Goal: Transaction & Acquisition: Obtain resource

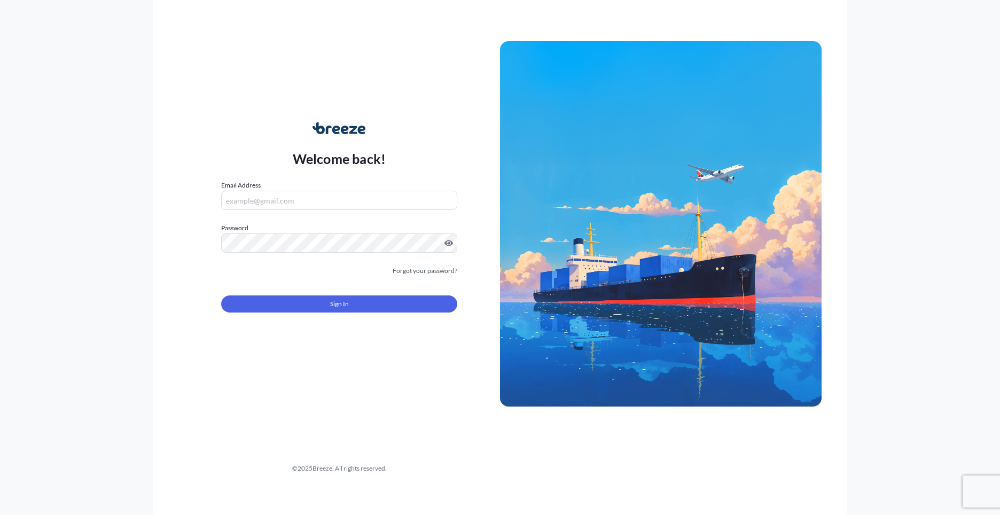
type input "[PERSON_NAME][EMAIL_ADDRESS][PERSON_NAME][DOMAIN_NAME]"
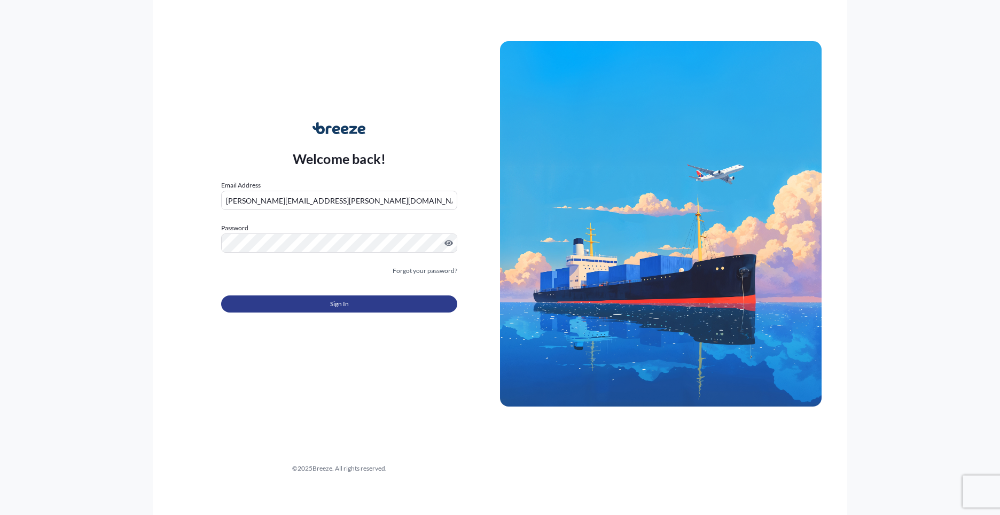
click at [382, 302] on button "Sign In" at bounding box center [339, 303] width 236 height 17
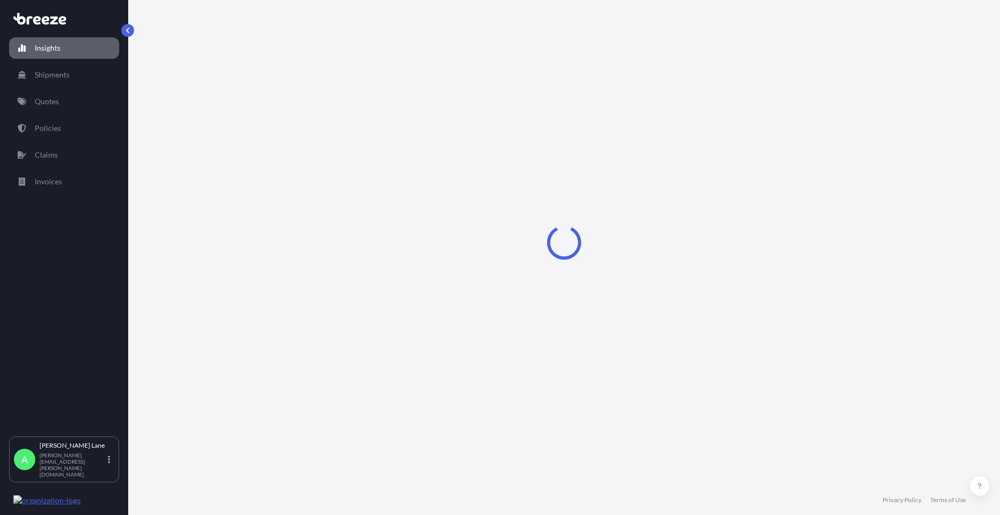
select select "2025"
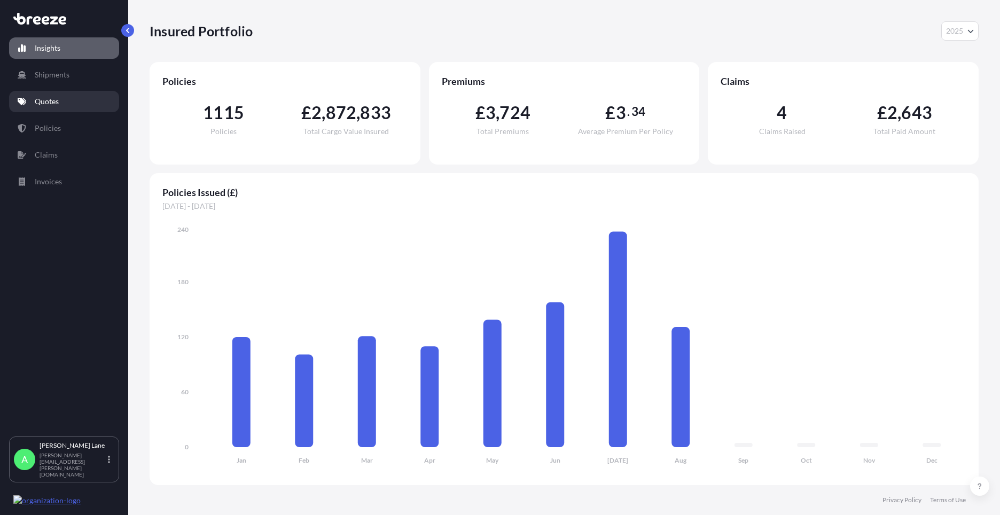
click at [50, 97] on p "Quotes" at bounding box center [47, 101] width 24 height 11
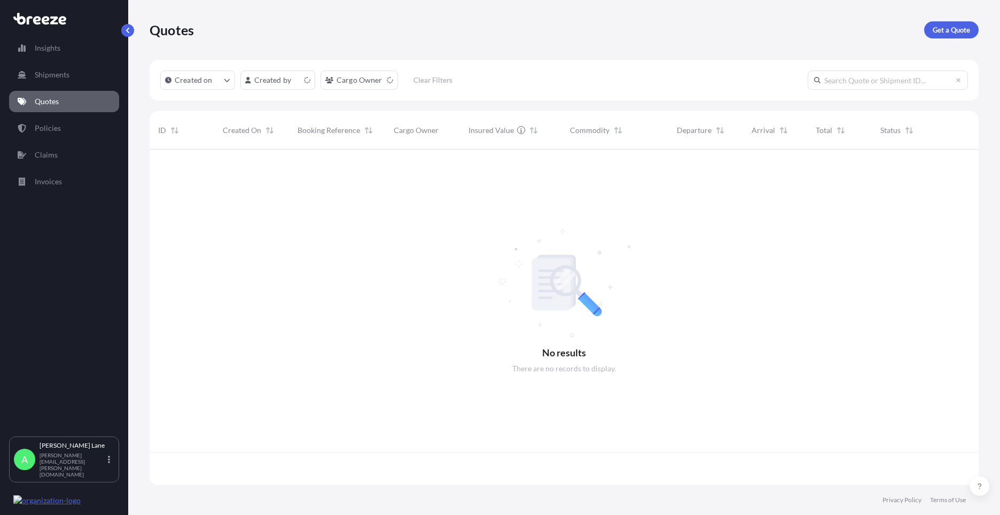
scroll to position [333, 821]
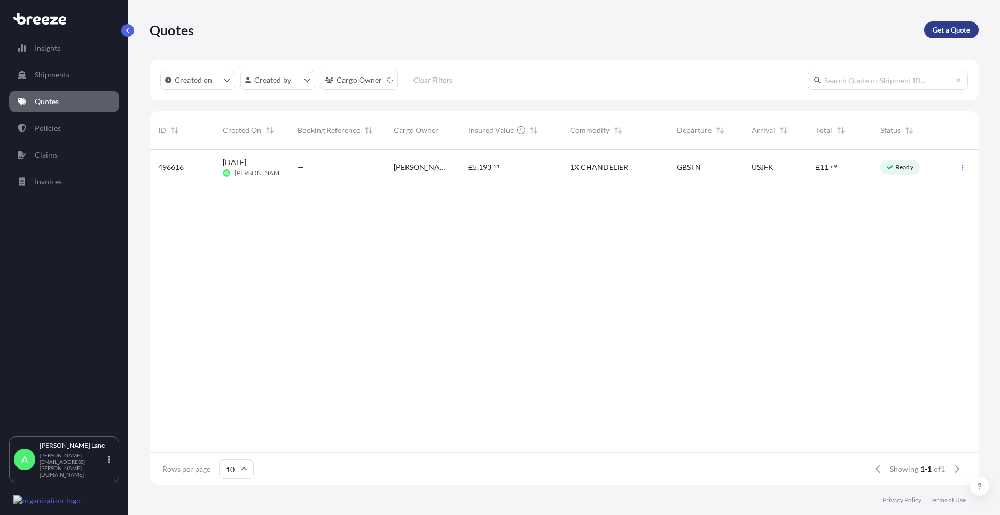
click at [964, 28] on p "Get a Quote" at bounding box center [951, 30] width 37 height 11
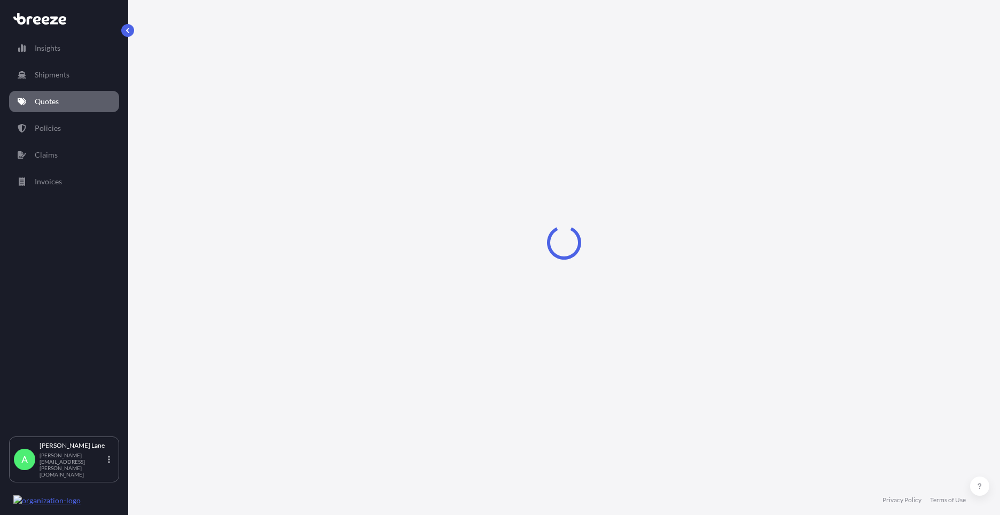
select select "Road"
select select "1"
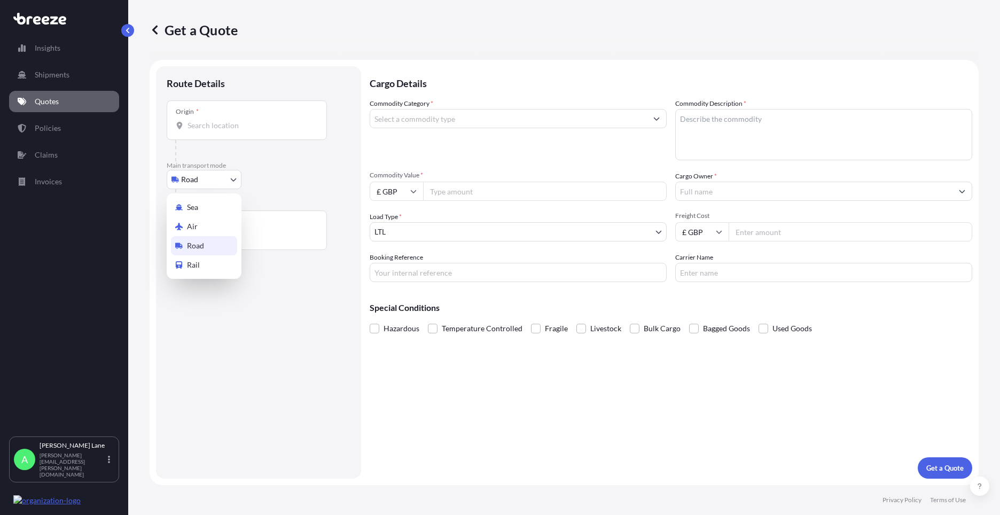
click at [219, 182] on body "Insights Shipments Quotes Policies Claims Invoices A [PERSON_NAME] [PERSON_NAME…" at bounding box center [500, 257] width 1000 height 515
click at [200, 226] on div "Air" at bounding box center [204, 226] width 66 height 19
select select "Air"
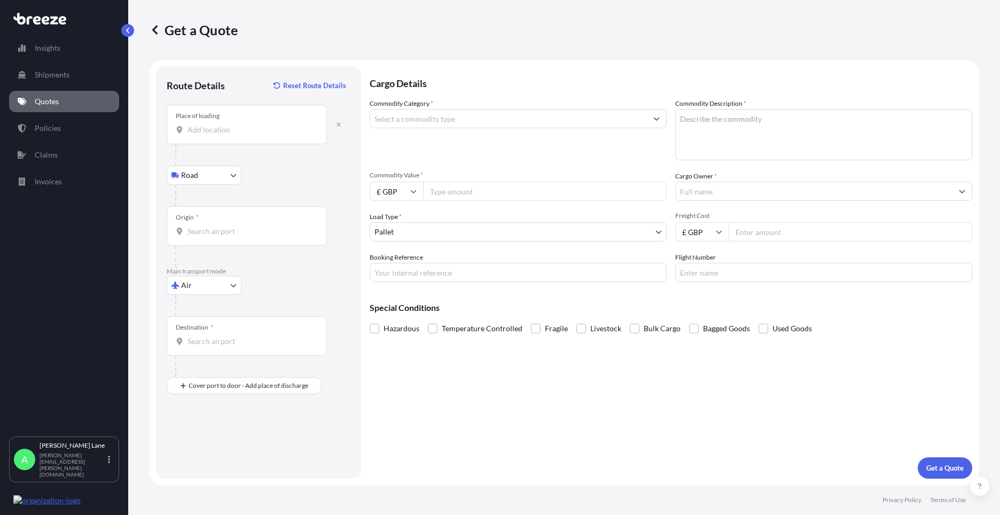
click at [246, 132] on input "Place of loading" at bounding box center [250, 129] width 126 height 11
type input "[STREET_ADDRESS]"
click at [256, 240] on div "Origin *" at bounding box center [247, 226] width 160 height 40
click at [256, 237] on input "Origin *" at bounding box center [250, 231] width 126 height 11
type input "GBLHR - Heathrow Apt/[GEOGRAPHIC_DATA], [GEOGRAPHIC_DATA]"
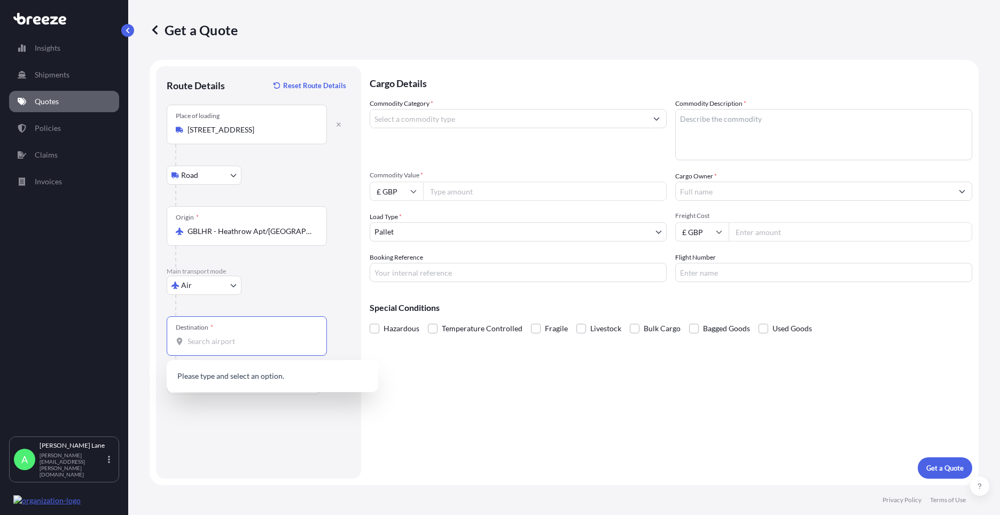
click at [237, 345] on input "Destination *" at bounding box center [250, 341] width 126 height 11
click at [238, 369] on div "USPPM - [GEOGRAPHIC_DATA], [GEOGRAPHIC_DATA]" at bounding box center [272, 379] width 203 height 30
type input "USPPM - [GEOGRAPHIC_DATA], [GEOGRAPHIC_DATA]"
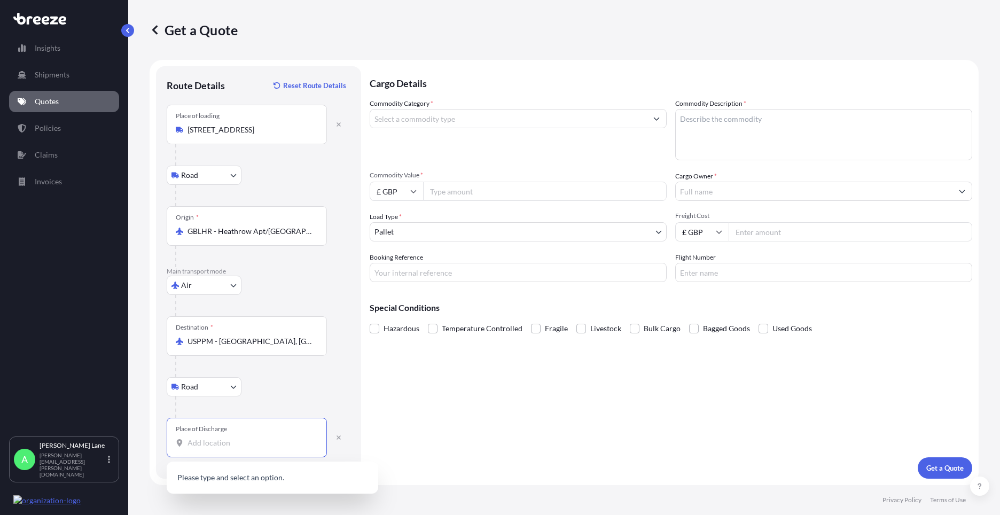
click at [258, 440] on input "Place of Discharge" at bounding box center [250, 442] width 126 height 11
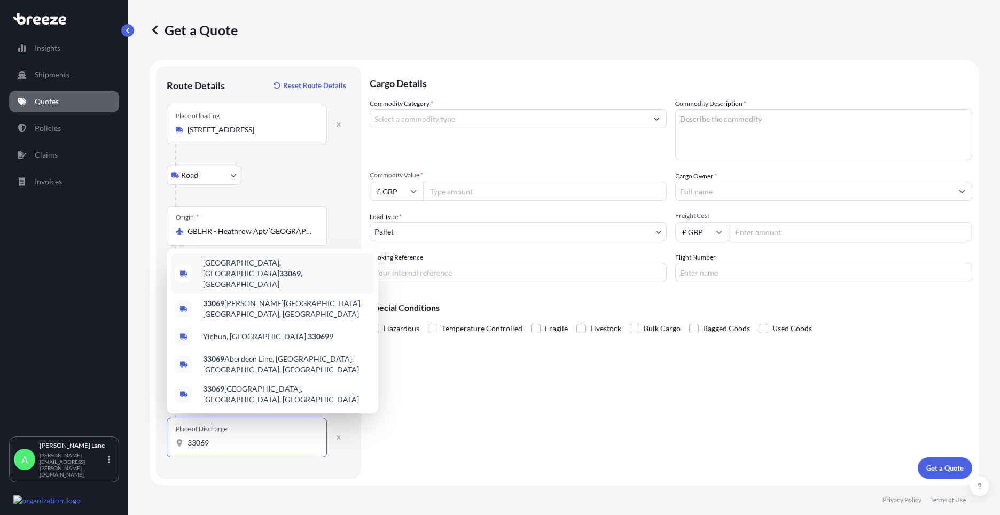
click at [255, 290] on span "[GEOGRAPHIC_DATA] , [GEOGRAPHIC_DATA]" at bounding box center [286, 273] width 167 height 32
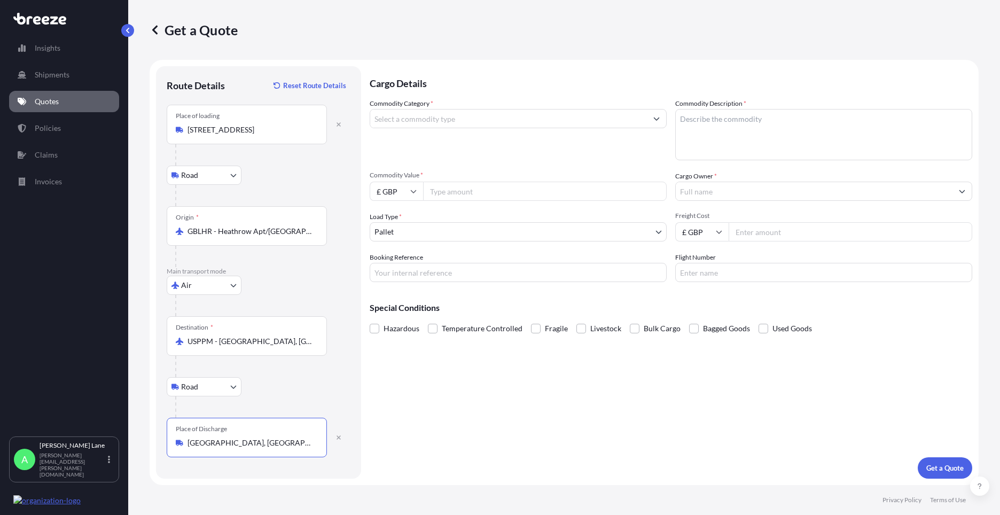
type input "[GEOGRAPHIC_DATA], [GEOGRAPHIC_DATA]"
click at [423, 120] on input "Commodity Category *" at bounding box center [508, 118] width 277 height 19
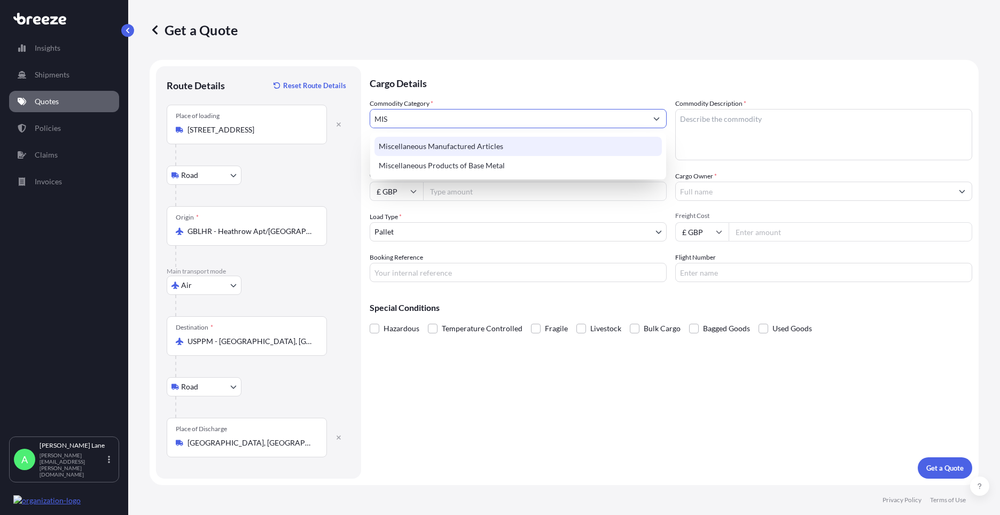
click at [428, 145] on div "Miscellaneous Manufactured Articles" at bounding box center [517, 146] width 287 height 19
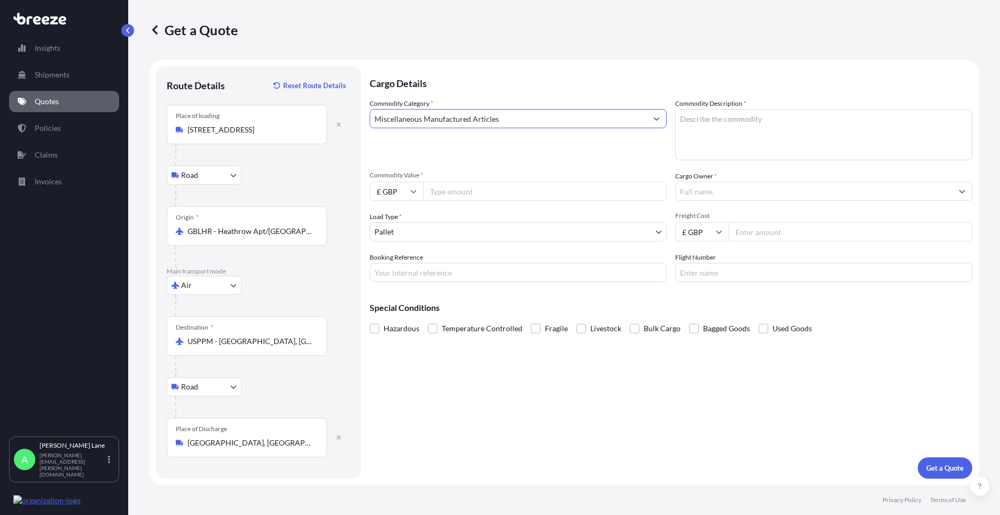
type input "Miscellaneous Manufactured Articles"
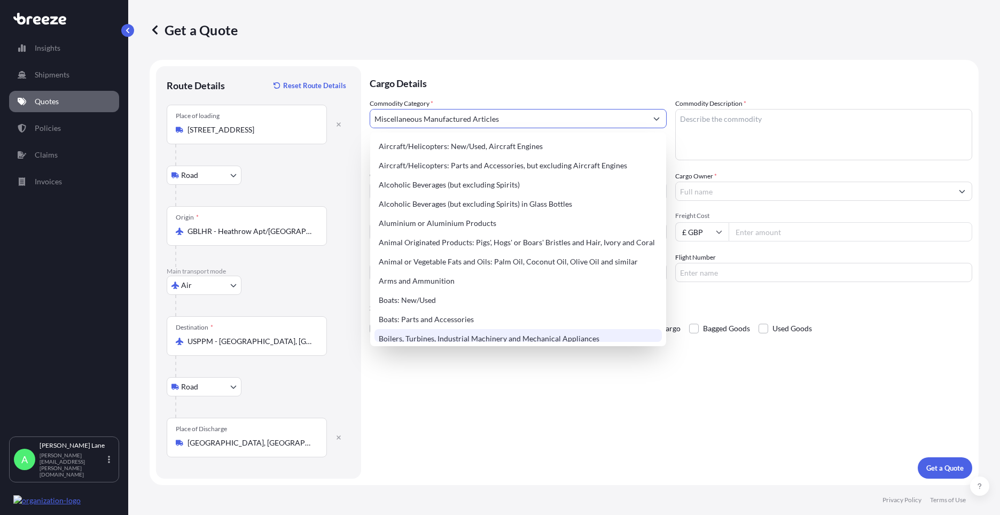
click at [462, 458] on div "Cargo Details Commodity Category * Miscellaneous Manufactured Articles Commodit…" at bounding box center [671, 272] width 603 height 412
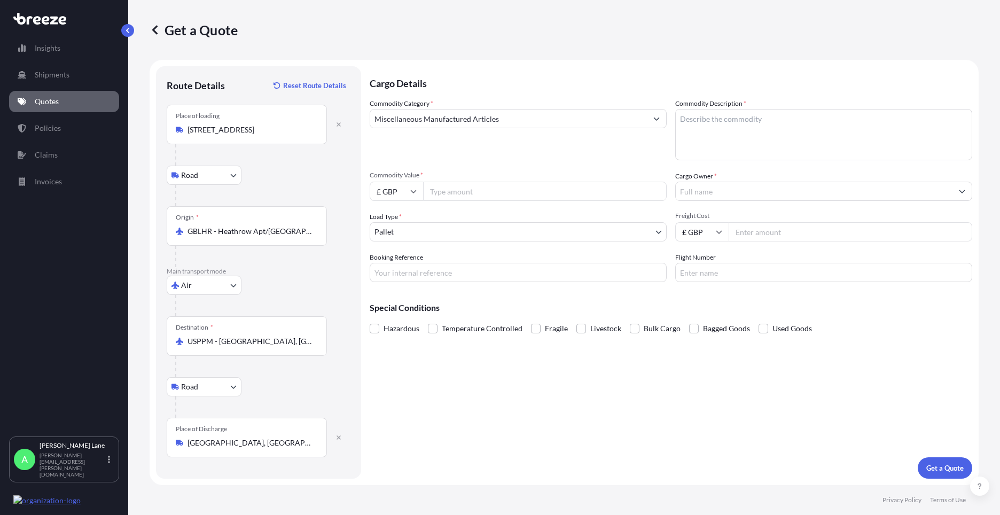
click at [465, 191] on input "Commodity Value *" at bounding box center [545, 191] width 244 height 19
type input "743.30"
click at [384, 193] on input "£ GBP" at bounding box center [396, 191] width 53 height 19
click at [398, 268] on div "$ USD" at bounding box center [396, 265] width 45 height 20
type input "$ USD"
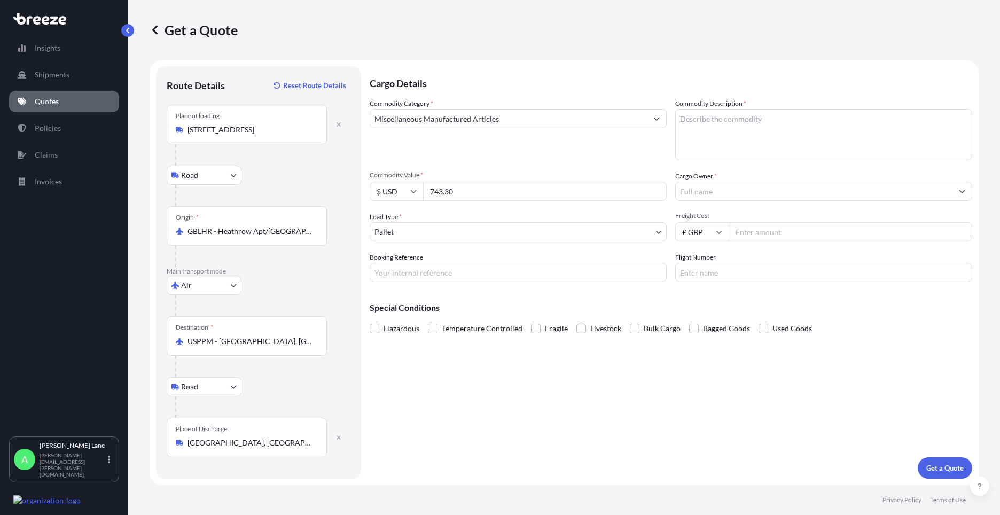
click at [432, 234] on body "140 options available. Insights Shipments Quotes Policies Claims Invoices A [PE…" at bounding box center [500, 257] width 1000 height 515
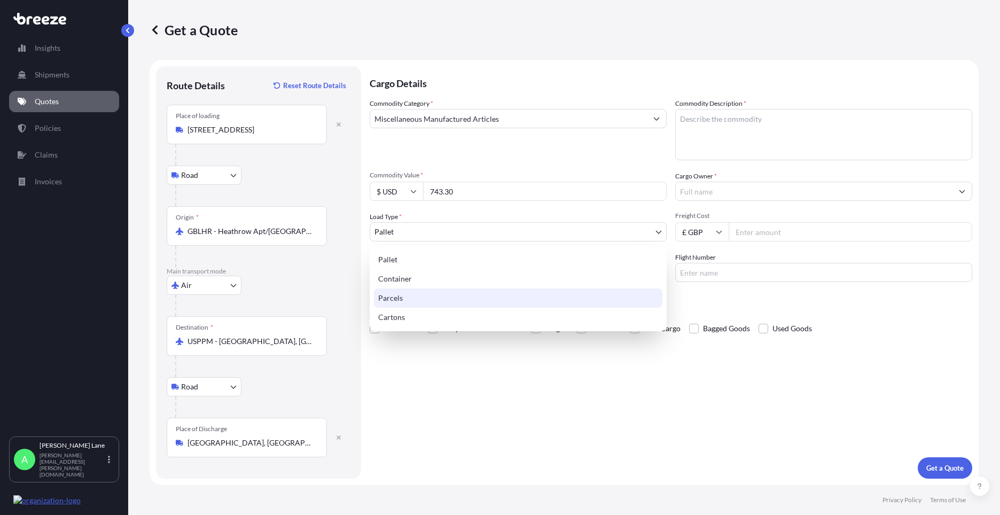
click at [409, 299] on div "Parcels" at bounding box center [518, 297] width 288 height 19
select select "3"
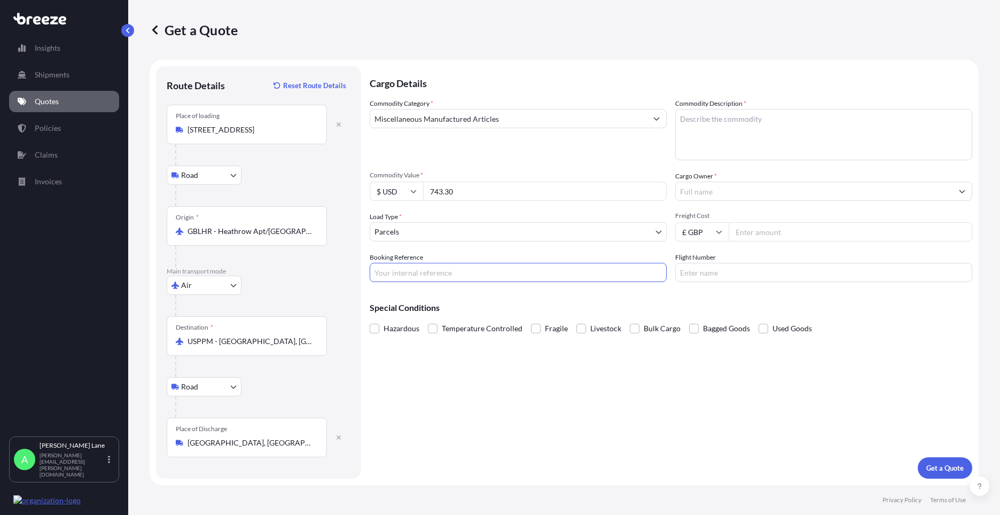
click at [441, 273] on input "Booking Reference" at bounding box center [518, 272] width 297 height 19
paste input "1889513"
type input "1889513"
click at [721, 145] on textarea "Commodity Description *" at bounding box center [823, 134] width 297 height 51
type textarea "GO KART PARTS"
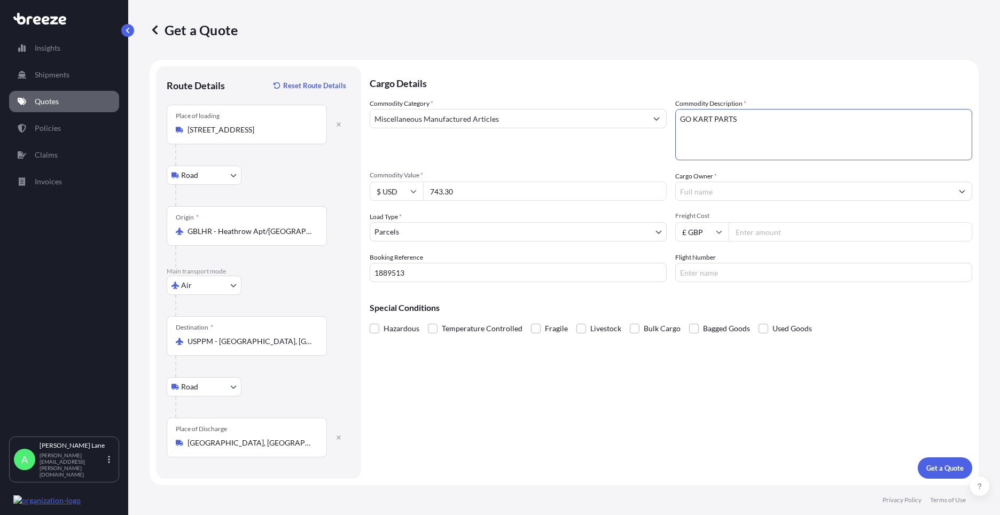
click at [721, 198] on input "Cargo Owner *" at bounding box center [814, 191] width 277 height 19
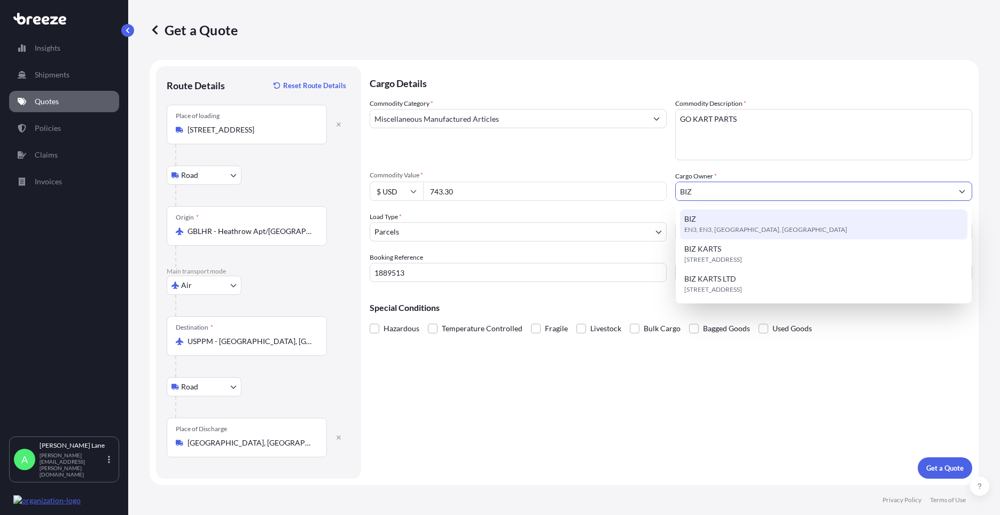
click at [716, 223] on div "BIZ EN3, EN3, [GEOGRAPHIC_DATA], [GEOGRAPHIC_DATA]" at bounding box center [823, 224] width 287 height 30
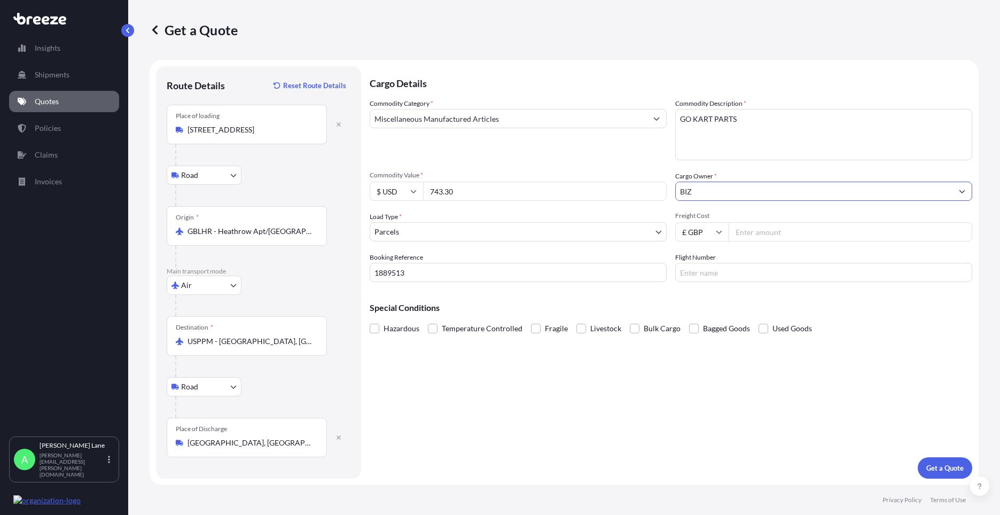
type input "BIZ"
click at [751, 226] on input "Freight Cost" at bounding box center [851, 231] width 244 height 19
type input "415.00"
click at [722, 272] on input "Flight Number" at bounding box center [823, 272] width 297 height 19
type input "UPS"
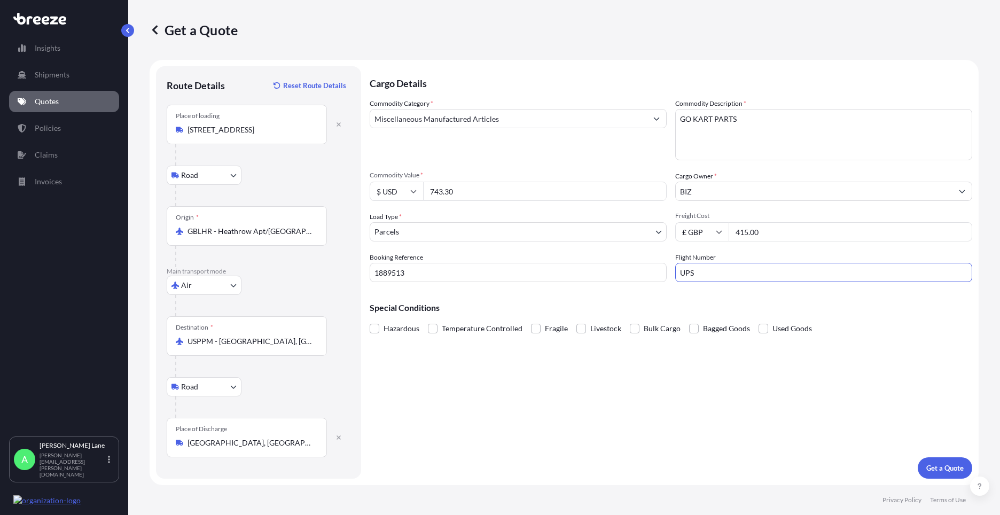
click at [643, 406] on div "Cargo Details Commodity Category * Miscellaneous Manufactured Articles Commodit…" at bounding box center [671, 272] width 603 height 412
click at [938, 462] on button "Get a Quote" at bounding box center [945, 467] width 54 height 21
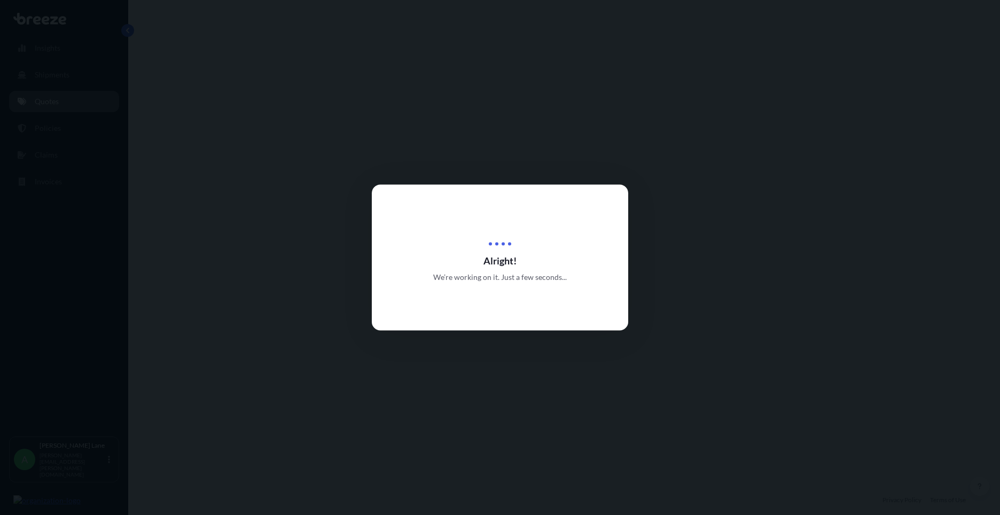
select select "Road"
select select "Air"
select select "Road"
select select "3"
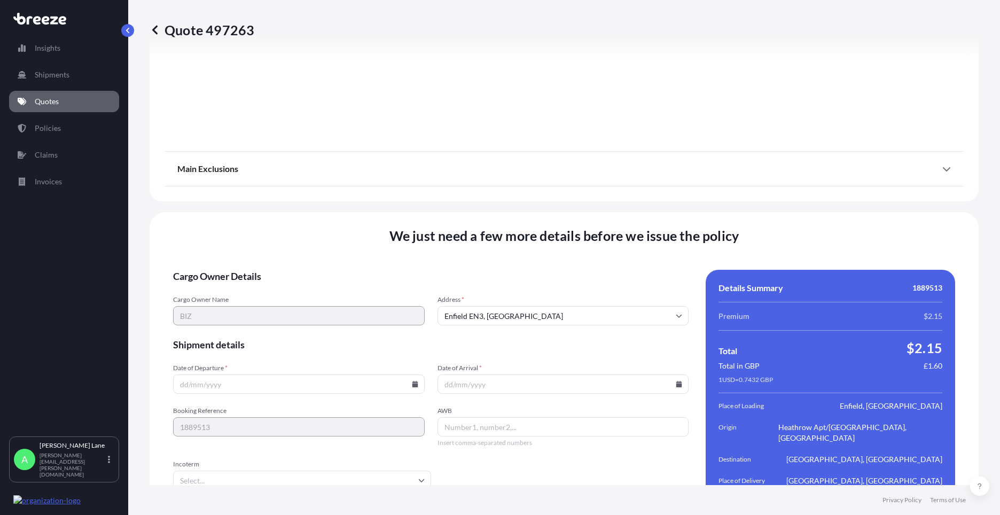
scroll to position [1393, 0]
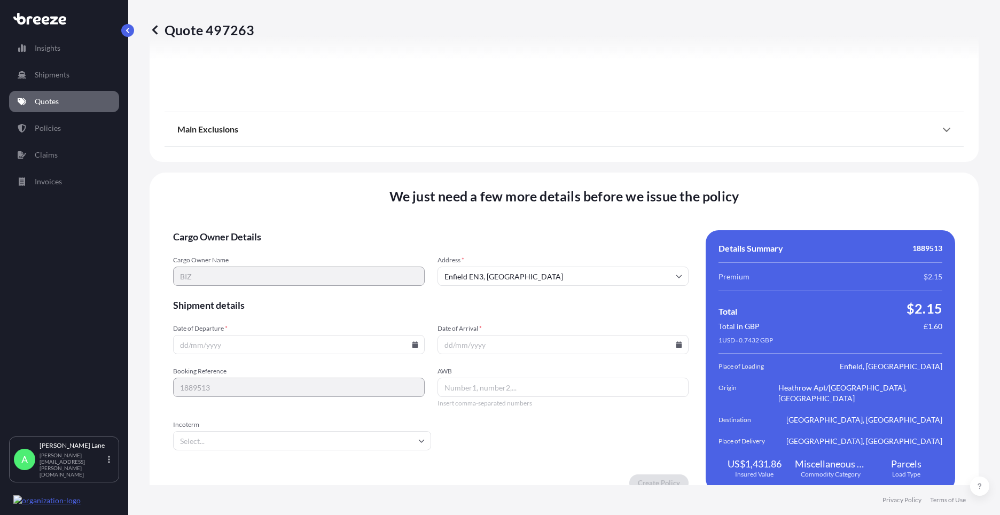
click at [412, 341] on icon at bounding box center [415, 344] width 6 height 6
click at [293, 255] on button "21" at bounding box center [297, 259] width 17 height 17
type input "[DATE]"
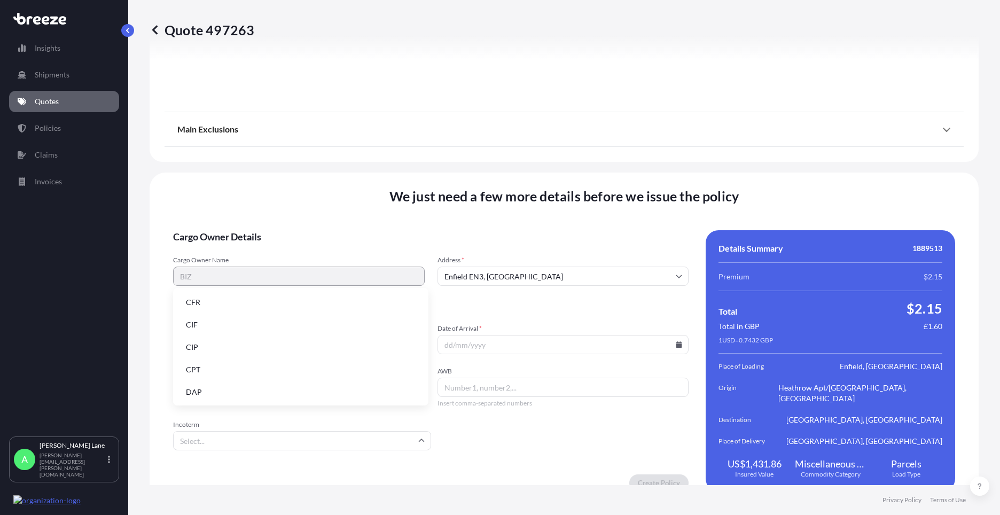
click at [221, 431] on input "Incoterm" at bounding box center [302, 440] width 258 height 19
click at [229, 389] on li "DAP" at bounding box center [300, 392] width 247 height 20
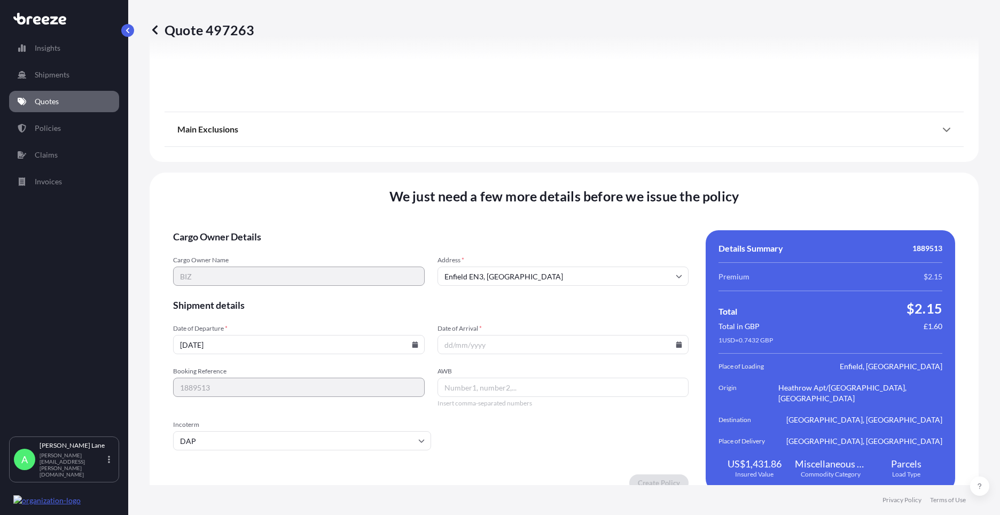
click at [676, 341] on icon at bounding box center [679, 344] width 6 height 6
click at [482, 281] on button "25" at bounding box center [484, 279] width 17 height 17
type input "[DATE]"
click at [493, 378] on input "AWB" at bounding box center [563, 387] width 252 height 19
paste input "1ZW074F30419170766"
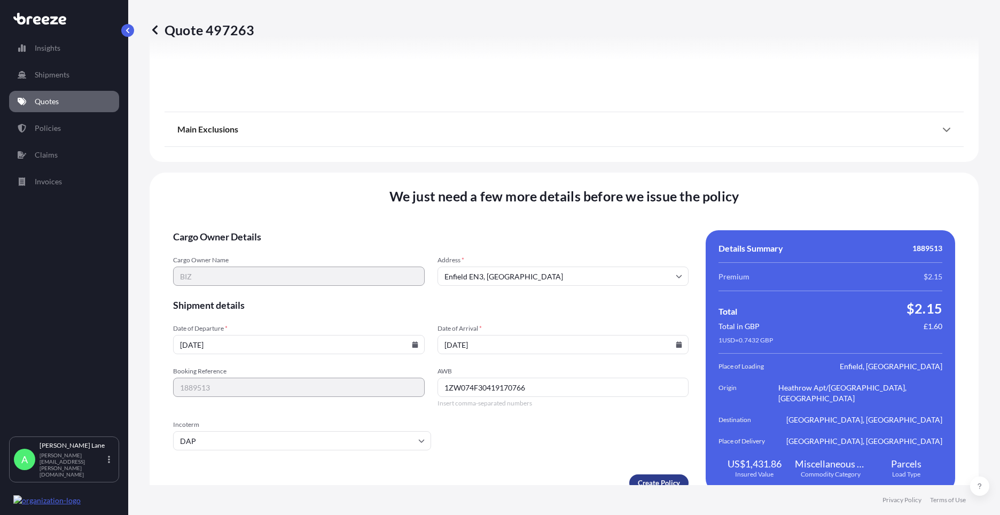
type input "1ZW074F30419170766"
